Goal: Task Accomplishment & Management: Manage account settings

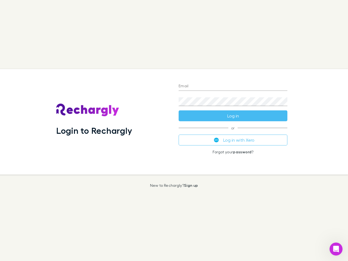
click at [174, 131] on div "Login to Rechargly" at bounding box center [113, 122] width 122 height 106
click at [233, 87] on input "Email" at bounding box center [233, 86] width 109 height 9
